Goal: Communication & Community: Participate in discussion

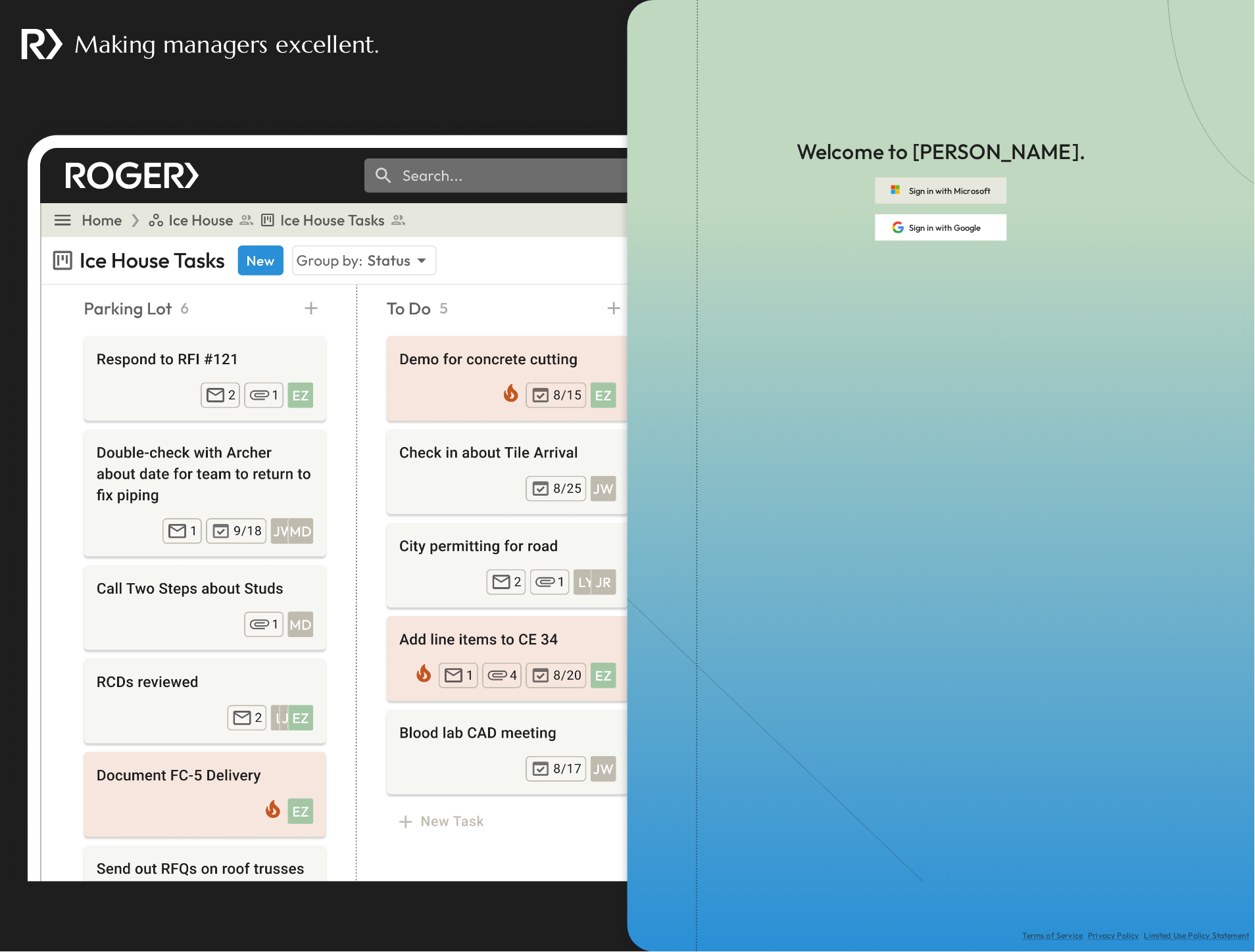
click at [931, 191] on button "Sign in with Microsoft" at bounding box center [941, 191] width 131 height 26
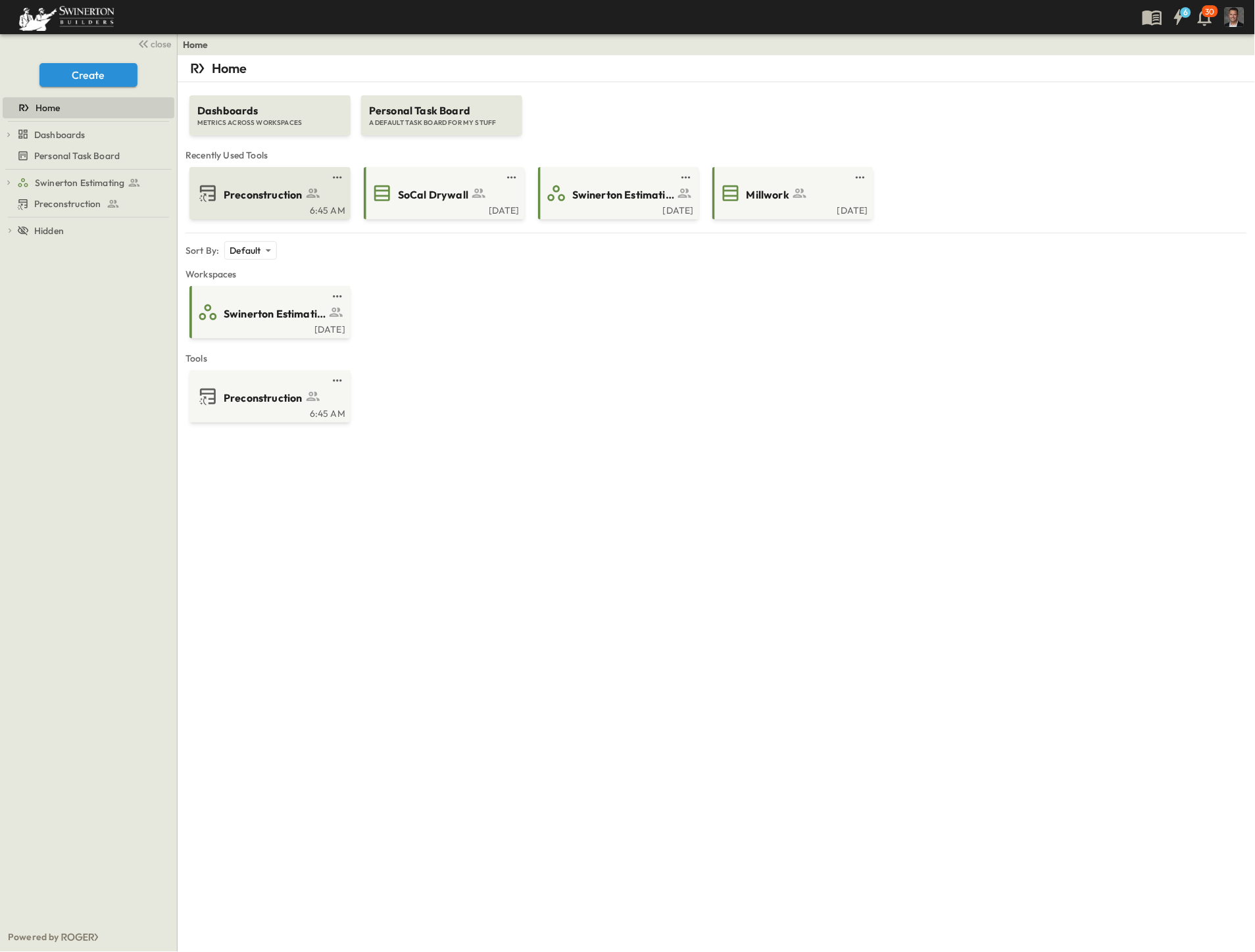
click at [229, 202] on div "Preconstruction" at bounding box center [268, 193] width 143 height 21
